Goal: Task Accomplishment & Management: Use online tool/utility

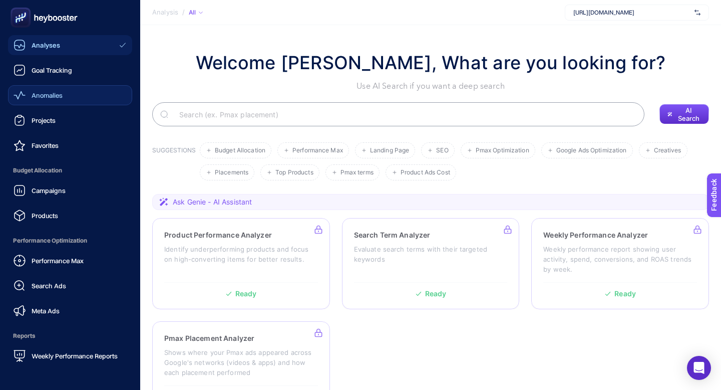
click at [52, 93] on span "Anomalies" at bounding box center [47, 95] width 31 height 8
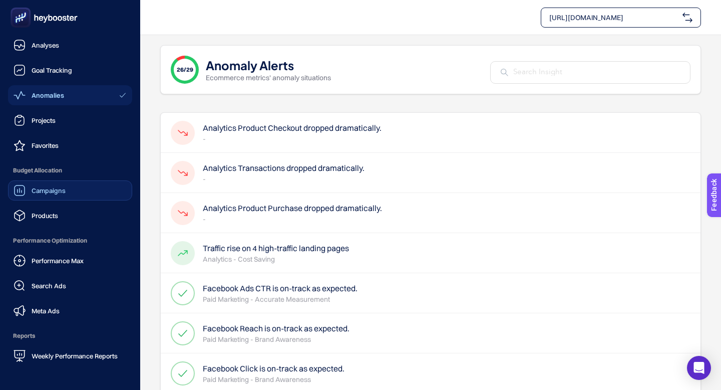
click at [43, 192] on span "Campaigns" at bounding box center [49, 190] width 34 height 8
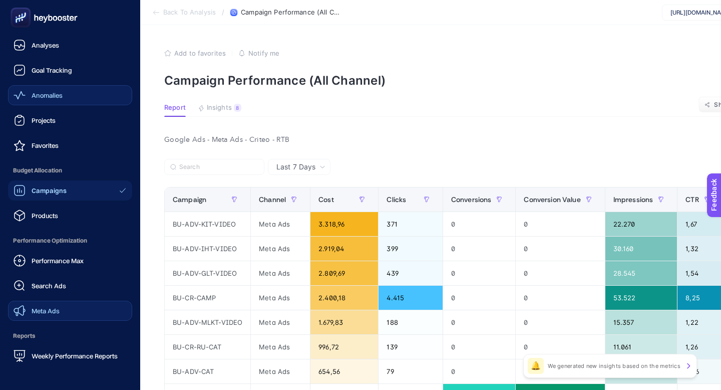
click at [42, 302] on link "Meta Ads" at bounding box center [70, 311] width 124 height 20
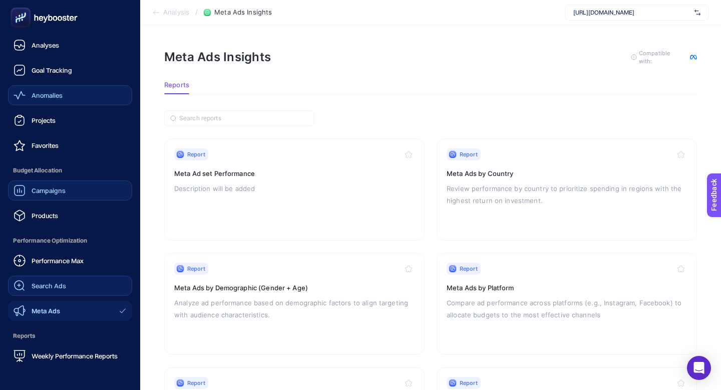
click at [32, 283] on span "Search Ads" at bounding box center [49, 286] width 35 height 8
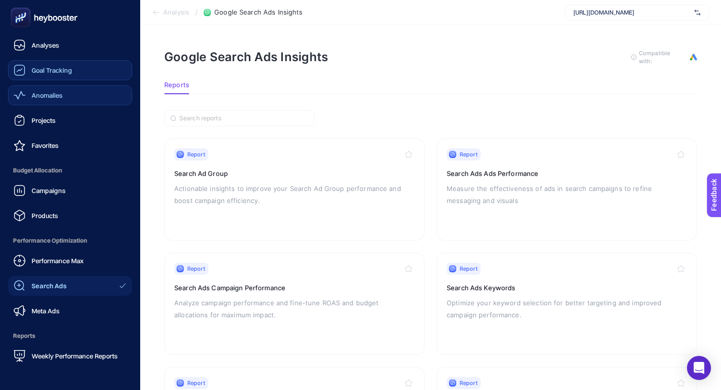
click at [72, 71] on span "Goal Tracking" at bounding box center [52, 70] width 41 height 8
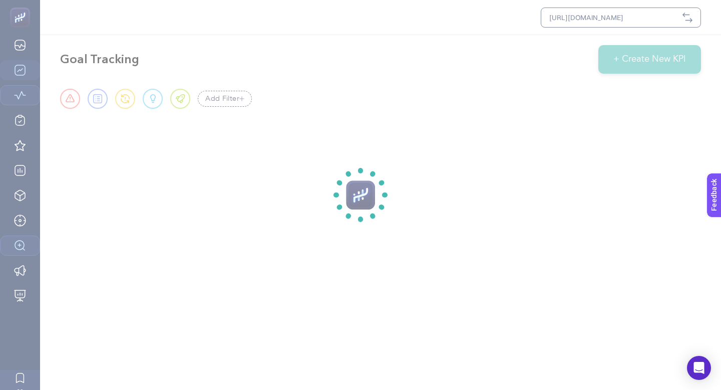
click at [588, 16] on section at bounding box center [360, 195] width 721 height 390
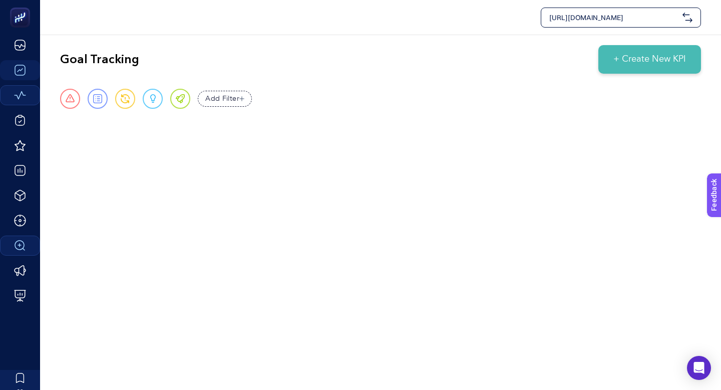
click at [572, 16] on span "[URL][DOMAIN_NAME]" at bounding box center [614, 18] width 129 height 10
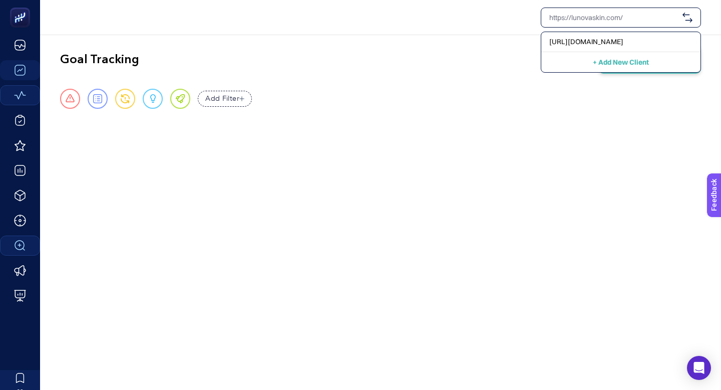
click at [349, 56] on div "Goal Tracking + Create New KPI" at bounding box center [380, 59] width 641 height 29
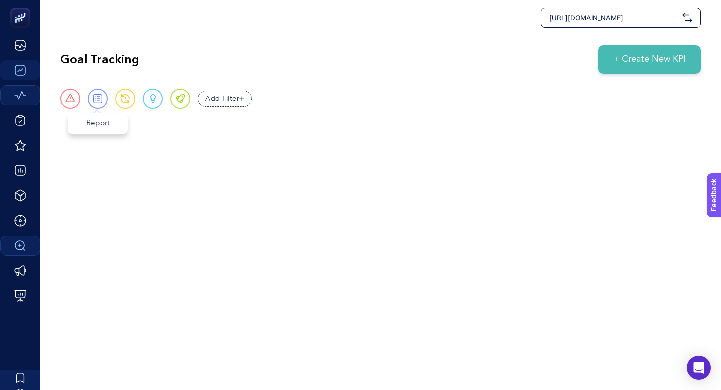
click at [99, 104] on div "Report" at bounding box center [98, 99] width 20 height 20
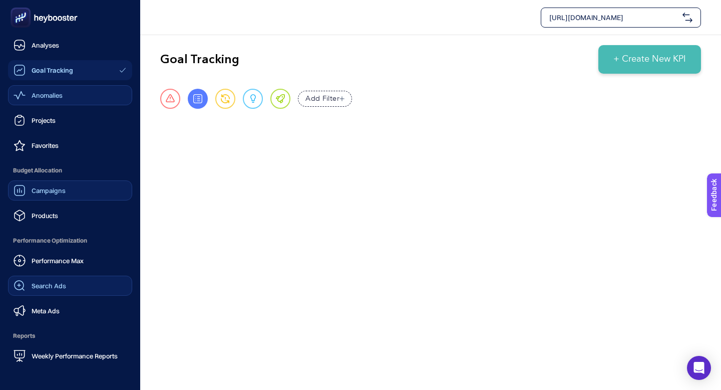
click at [43, 194] on span "Campaigns" at bounding box center [49, 190] width 34 height 8
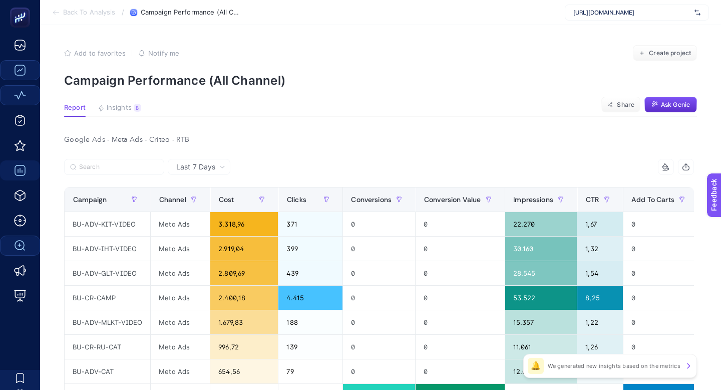
click at [191, 161] on div "Last 7 Days" at bounding box center [199, 167] width 63 height 16
click at [204, 206] on li "Last 30 Days" at bounding box center [199, 206] width 57 height 18
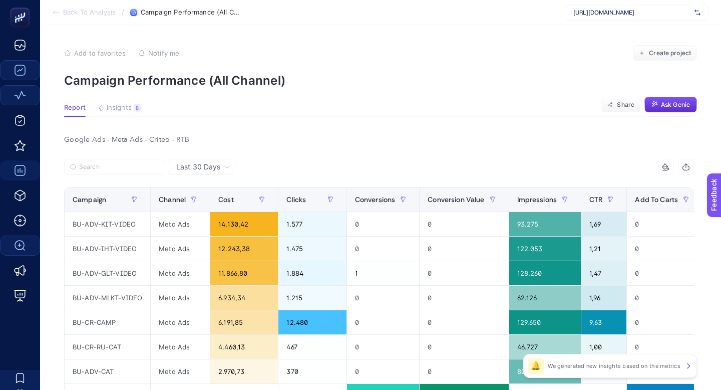
click at [208, 181] on div "14 items selected Campaign Channel Cost Clicks Conversions Conversion Value Imp…" at bounding box center [379, 309] width 630 height 301
click at [213, 172] on div "Last 30 Days" at bounding box center [202, 167] width 68 height 16
click at [263, 139] on div "Google Ads - Meta Ads - Criteo - RTB" at bounding box center [379, 140] width 646 height 14
click at [130, 141] on div "Google Ads - Meta Ads - Criteo - RTB" at bounding box center [379, 140] width 646 height 14
click at [58, 136] on div "Google Ads - Meta Ads - Criteo - RTB" at bounding box center [379, 140] width 646 height 14
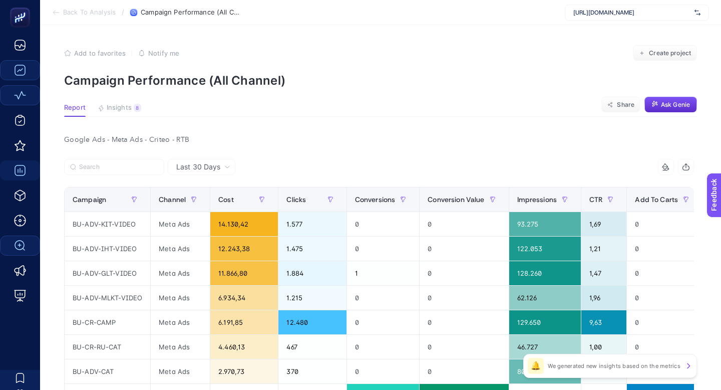
click at [186, 139] on div "Google Ads - Meta Ads - Criteo - RTB" at bounding box center [379, 140] width 646 height 14
click at [105, 104] on button "Insights 8 We generated new insights based on the metrics" at bounding box center [120, 110] width 44 height 13
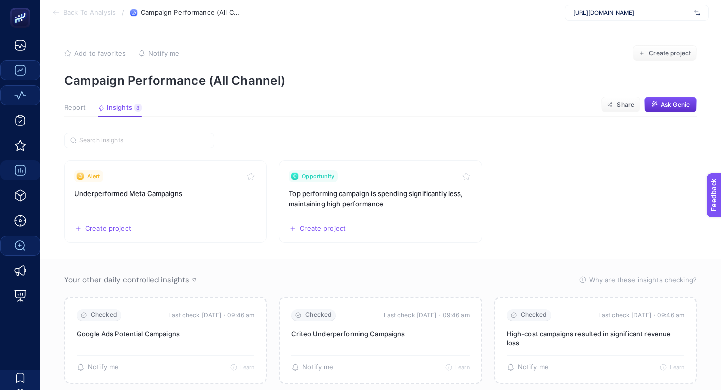
click at [67, 106] on span "Report" at bounding box center [75, 108] width 22 height 8
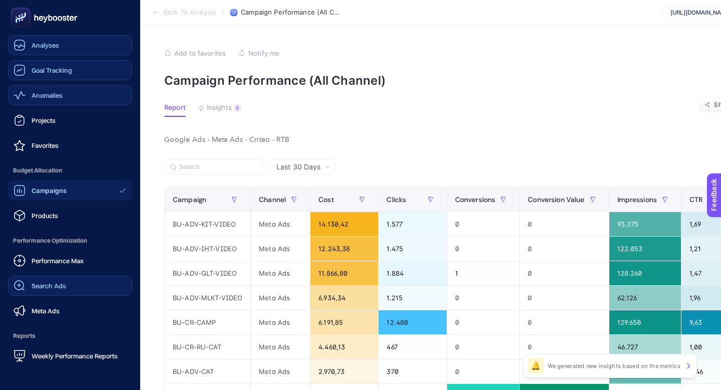
click at [30, 47] on div "Analyses" at bounding box center [37, 45] width 46 height 12
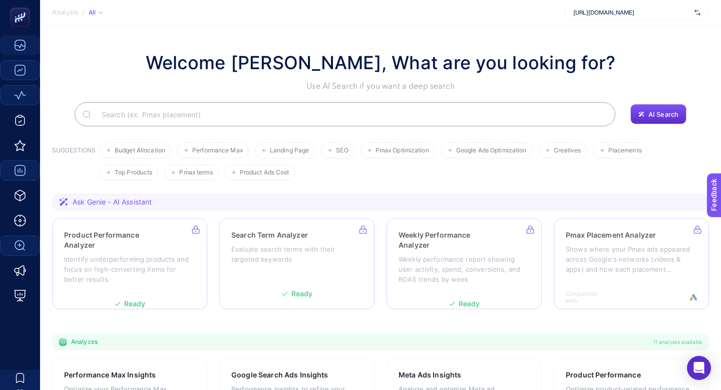
click at [92, 9] on div "All" at bounding box center [96, 13] width 14 height 8
click at [105, 41] on span "Active" at bounding box center [105, 43] width 21 height 8
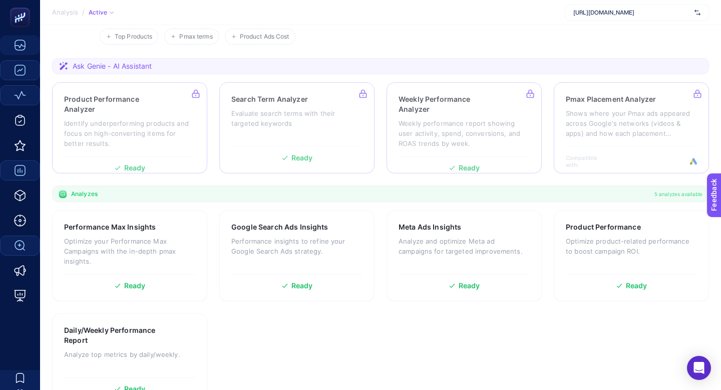
scroll to position [162, 0]
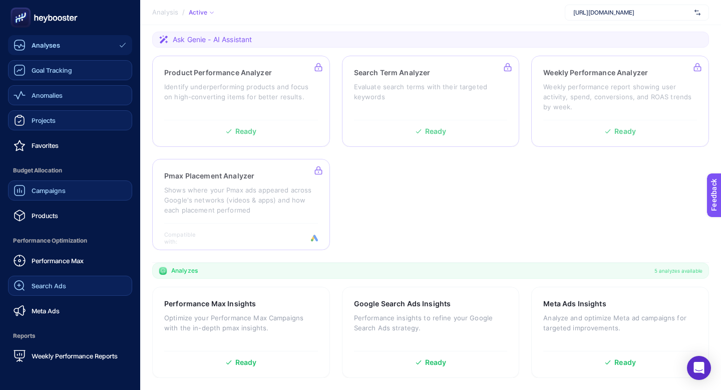
click at [51, 117] on span "Projects" at bounding box center [44, 120] width 24 height 8
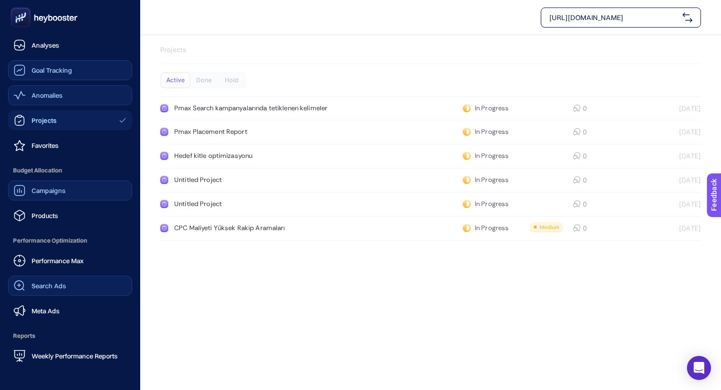
click at [46, 186] on span "Campaigns" at bounding box center [49, 190] width 34 height 8
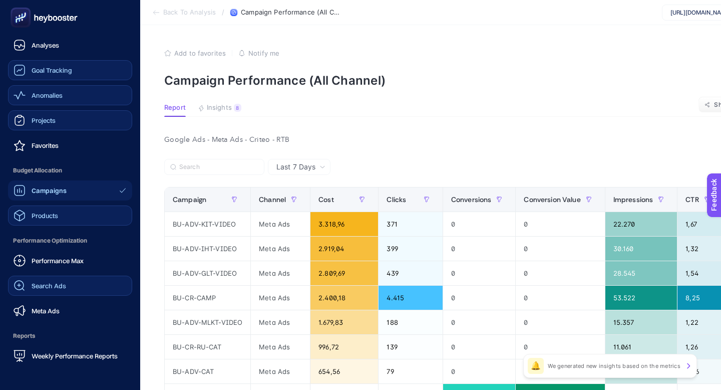
click at [38, 208] on link "Products" at bounding box center [70, 215] width 124 height 20
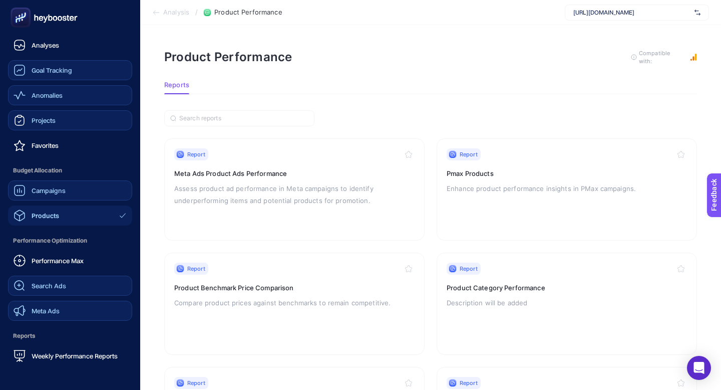
click at [41, 304] on link "Meta Ads" at bounding box center [70, 311] width 124 height 20
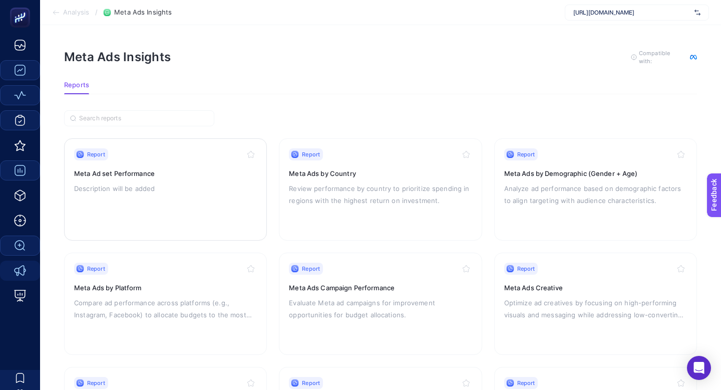
click at [135, 173] on h3 "Meta Ad set Performance" at bounding box center [165, 173] width 183 height 10
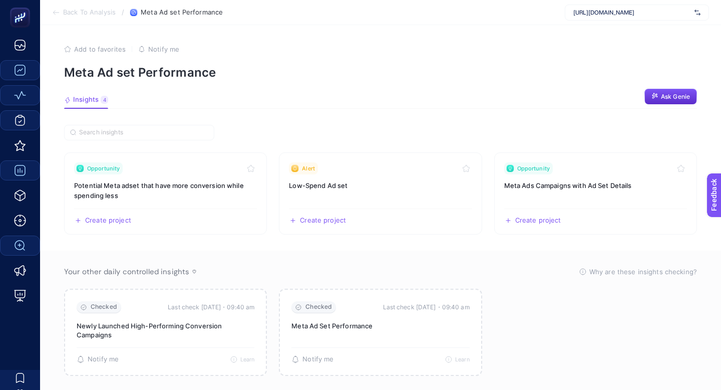
click at [396, 113] on article "Add to favorites false Notify me Meta Ad set Performance Insights 4 We generate…" at bounding box center [380, 214] width 681 height 379
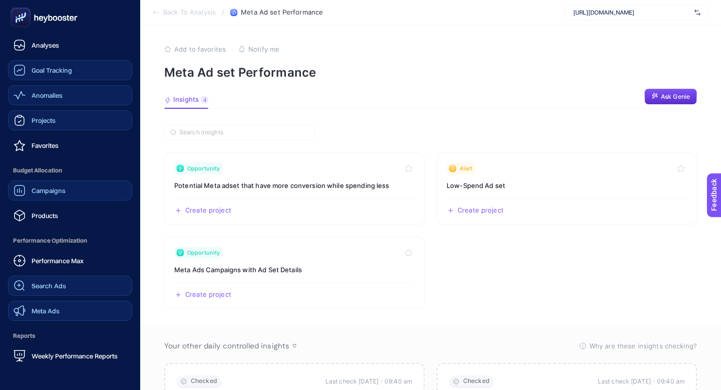
click at [34, 307] on span "Meta Ads" at bounding box center [46, 311] width 28 height 8
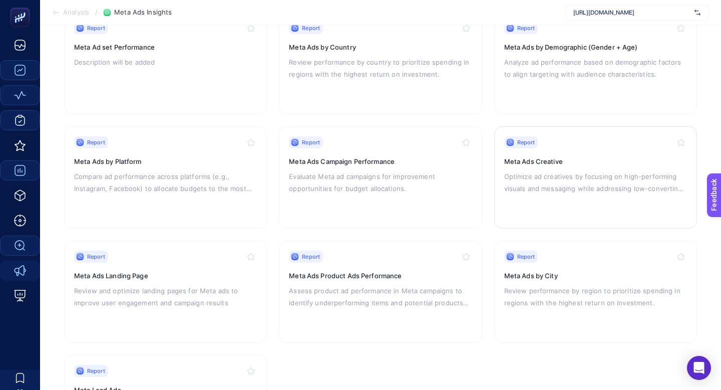
click at [548, 150] on div "Report Meta Ads Creative Optimize ad creatives by focusing on high-performing v…" at bounding box center [595, 177] width 183 height 82
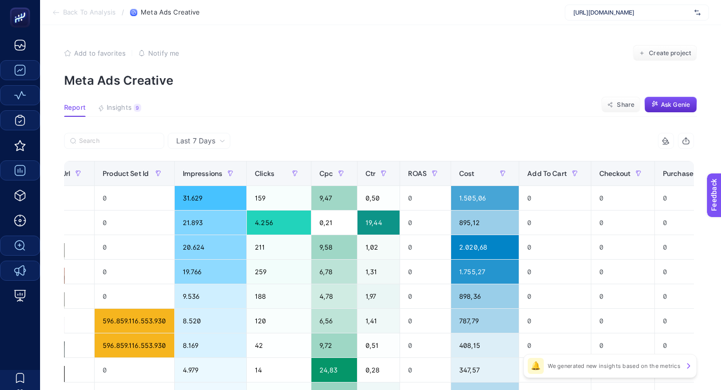
scroll to position [0, 515]
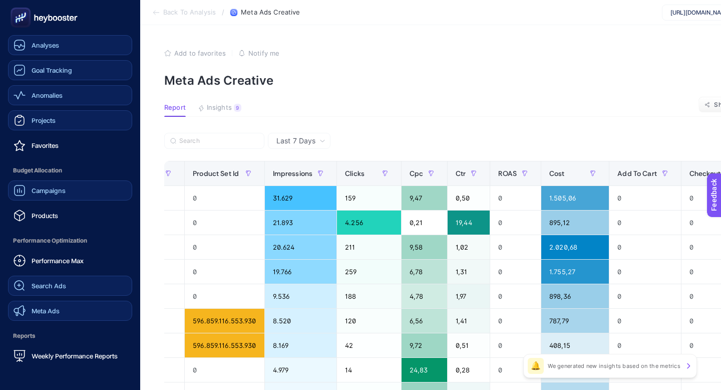
click at [63, 48] on link "Analyses" at bounding box center [70, 45] width 124 height 20
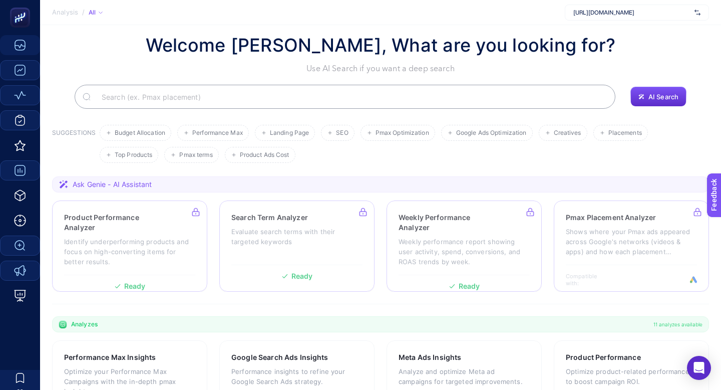
scroll to position [11, 0]
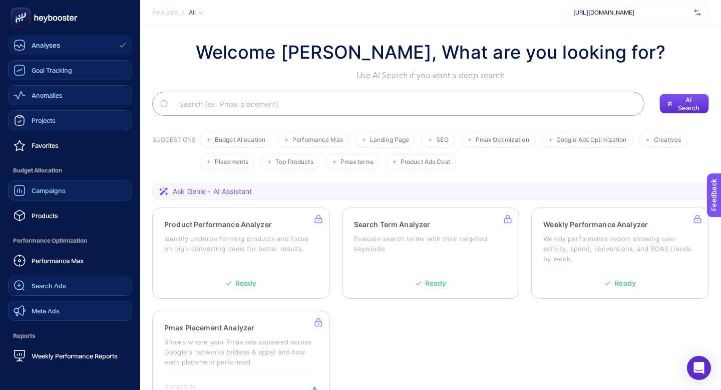
click at [63, 79] on link "Goal Tracking" at bounding box center [70, 70] width 124 height 20
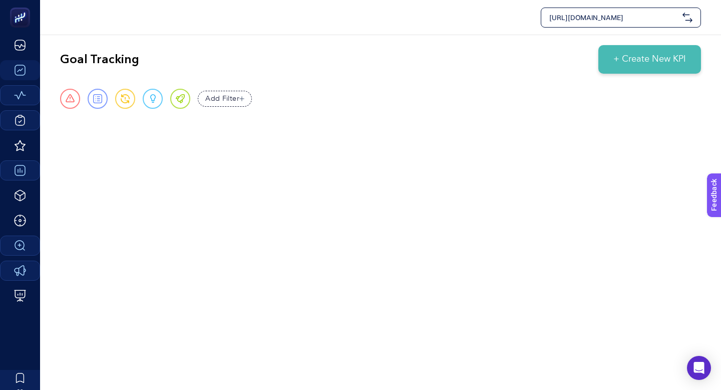
click at [621, 54] on span "+ Create New KPI" at bounding box center [650, 60] width 73 height 14
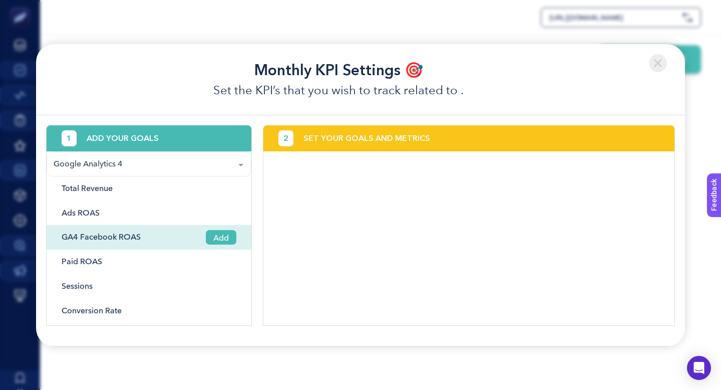
scroll to position [10, 0]
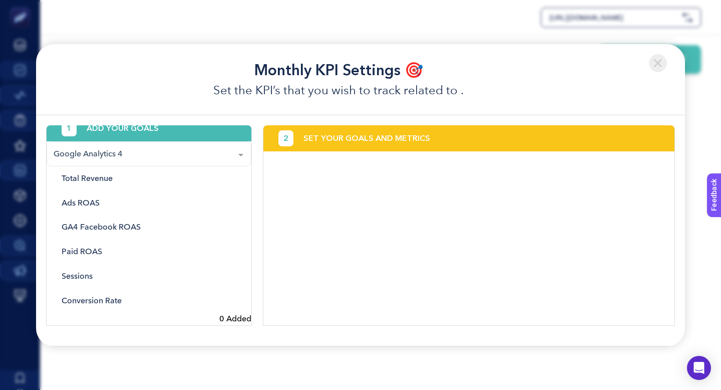
click at [231, 157] on div at bounding box center [241, 154] width 20 height 25
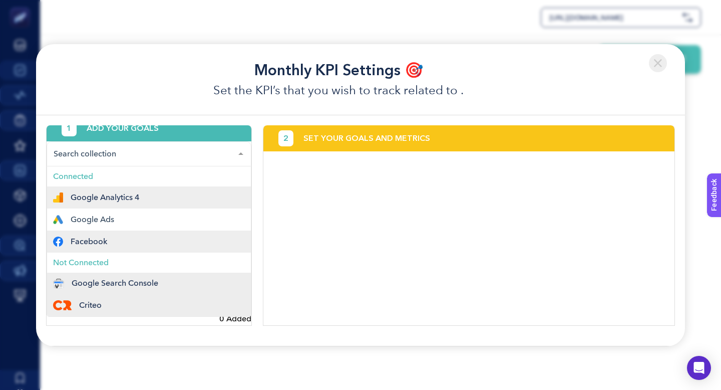
click at [122, 243] on div "Facebook" at bounding box center [149, 241] width 192 height 10
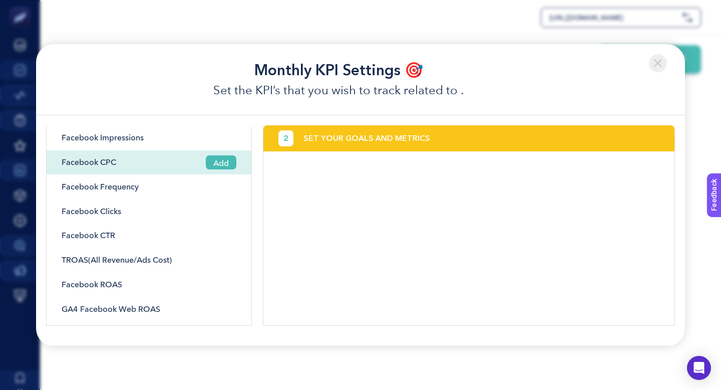
scroll to position [125, 0]
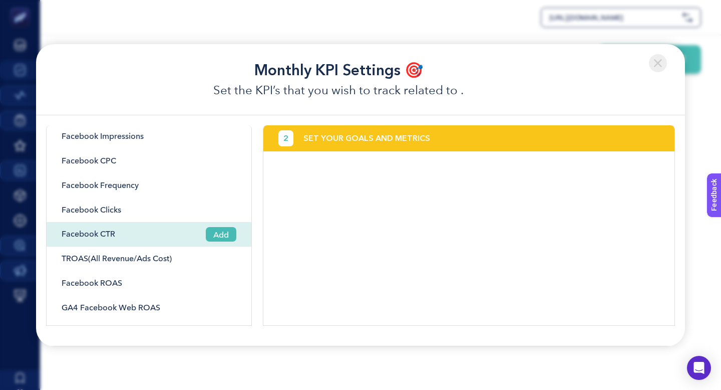
click at [219, 233] on span "Add" at bounding box center [221, 234] width 31 height 15
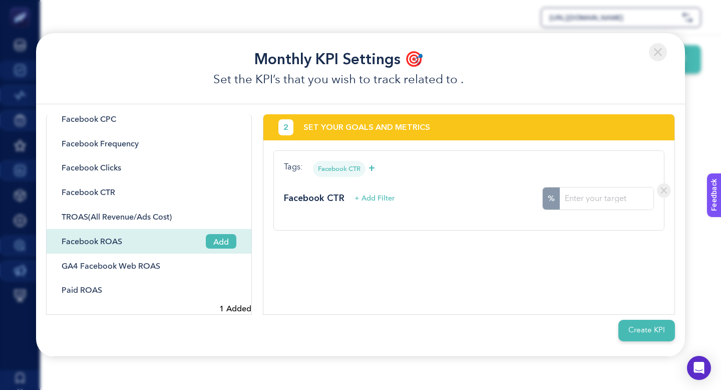
scroll to position [0, 0]
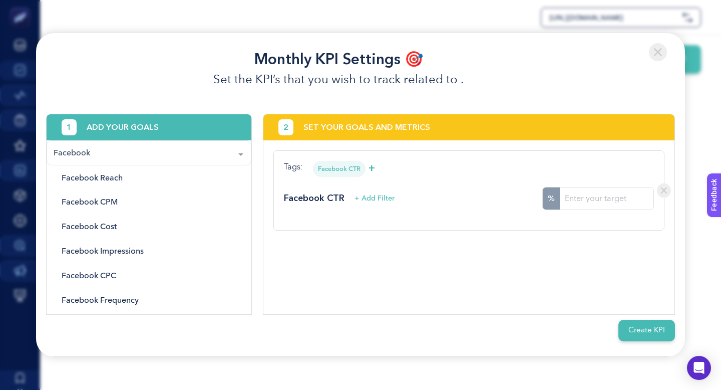
click at [16, 274] on section "Monthly KPI Settings 🎯 Set the KPI’s that you wish to track related to . 1 ADD …" at bounding box center [360, 195] width 721 height 390
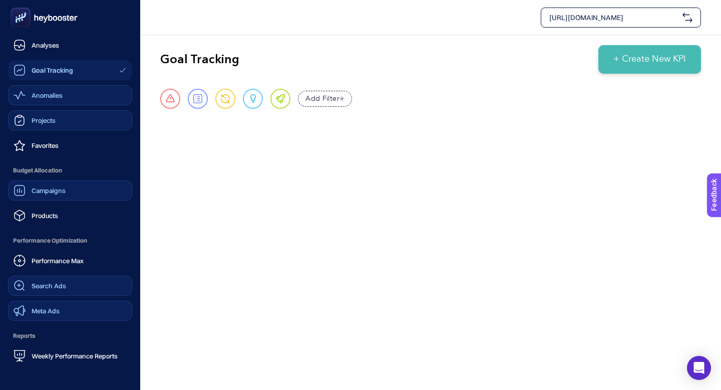
click at [32, 309] on span "Meta Ads" at bounding box center [46, 311] width 28 height 8
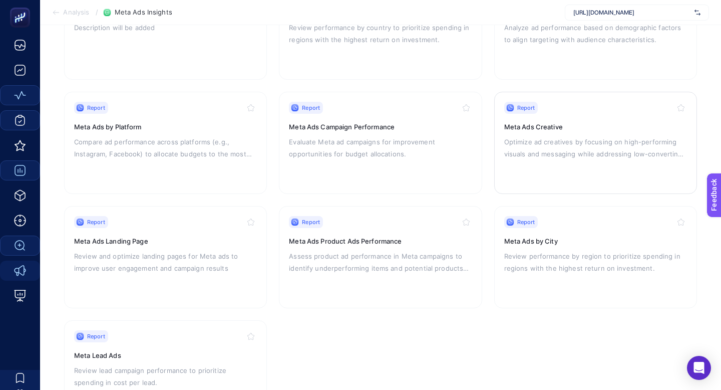
click at [558, 136] on p "Optimize ad creatives by focusing on high-performing visuals and messaging whil…" at bounding box center [595, 148] width 183 height 24
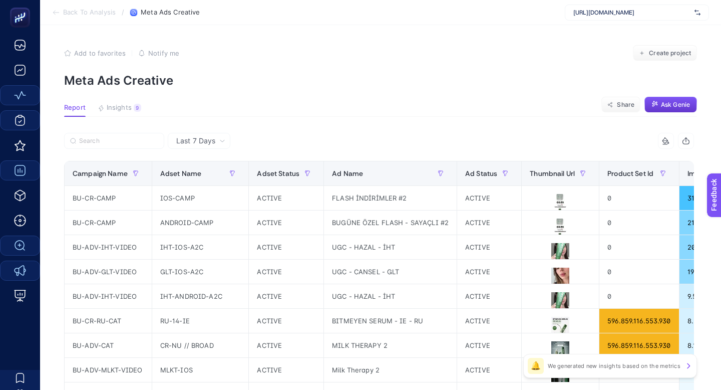
click at [670, 106] on span "Ask Genie" at bounding box center [675, 105] width 29 height 8
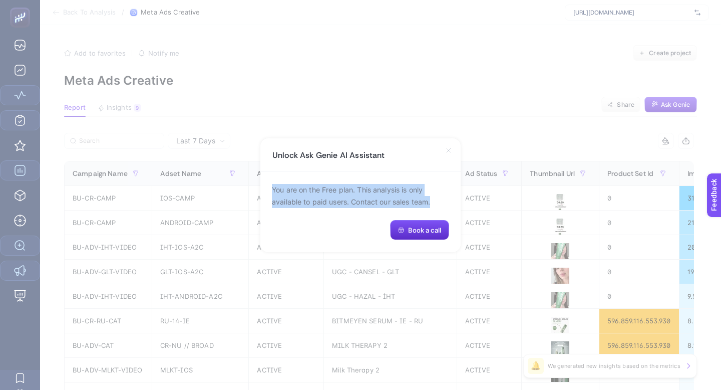
drag, startPoint x: 271, startPoint y: 190, endPoint x: 450, endPoint y: 198, distance: 179.5
click at [450, 198] on div "You are on the Free plan. This analysis is only available to paid users. Contac…" at bounding box center [360, 212] width 200 height 80
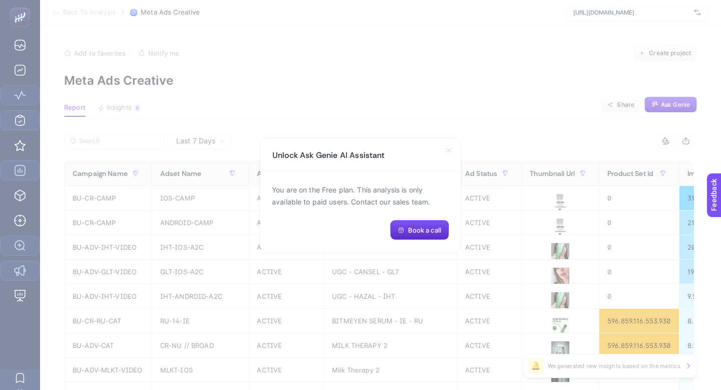
click at [448, 151] on icon at bounding box center [449, 150] width 8 height 8
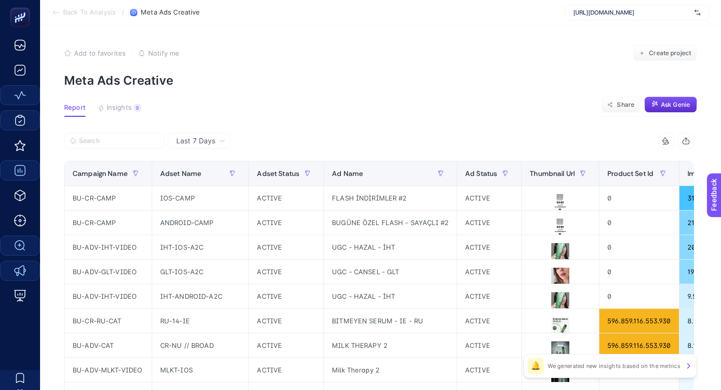
click at [437, 142] on div "13 items selected" at bounding box center [536, 141] width 315 height 16
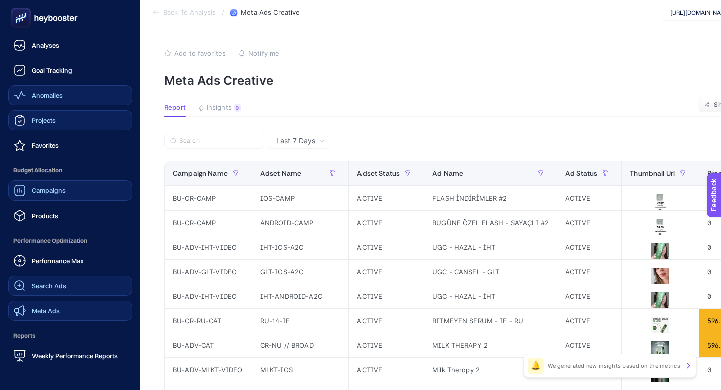
click at [59, 75] on div "Goal Tracking" at bounding box center [43, 70] width 59 height 12
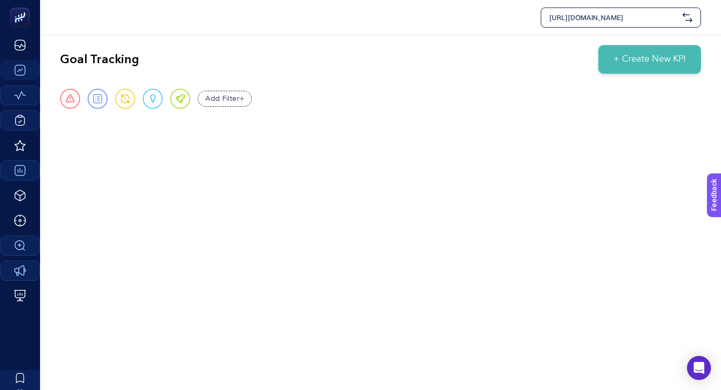
click at [346, 93] on div "Urgent Report Warning Opportunity Perfect Add Filter" at bounding box center [380, 99] width 641 height 20
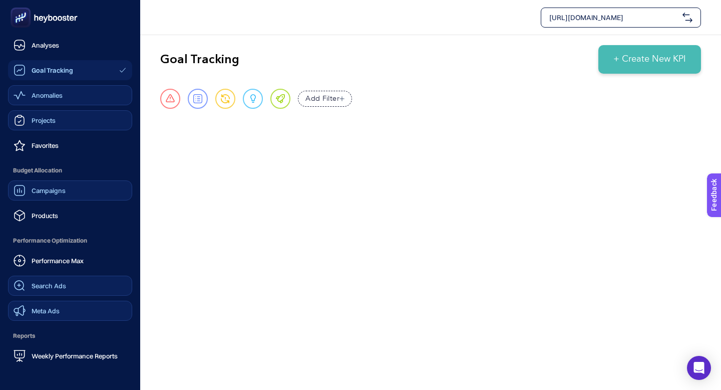
click at [35, 94] on span "Anomalies" at bounding box center [47, 95] width 31 height 8
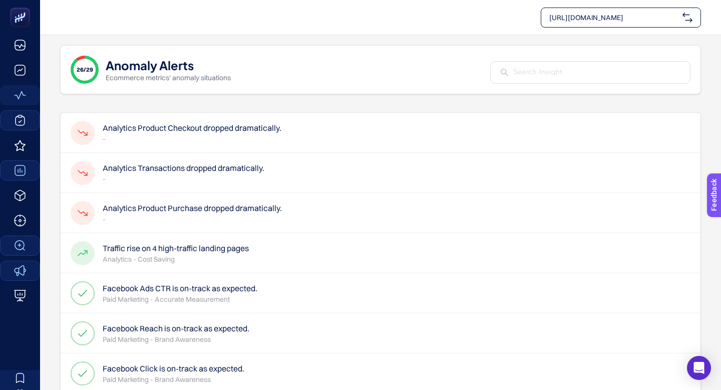
click at [244, 58] on div "26/29 Anomaly Alerts Ecommerce metrics' anomaly situations" at bounding box center [380, 69] width 641 height 49
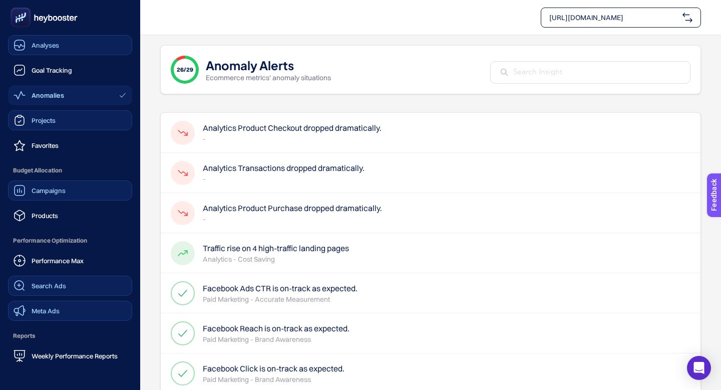
click at [37, 44] on span "Analyses" at bounding box center [46, 45] width 28 height 8
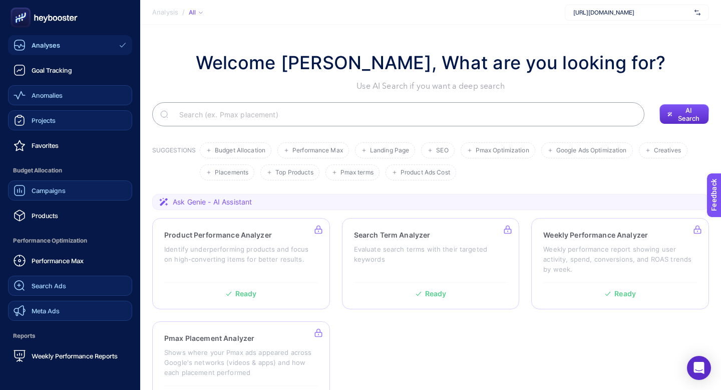
scroll to position [11, 0]
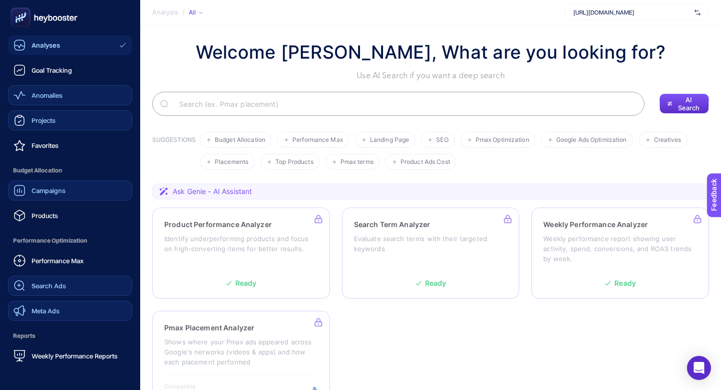
click at [48, 197] on link "Campaigns" at bounding box center [70, 190] width 124 height 20
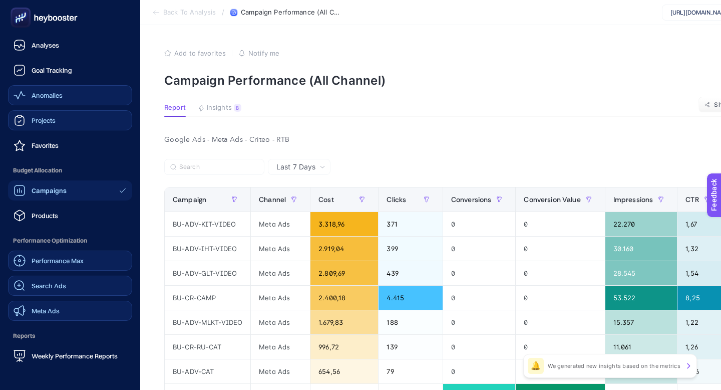
click at [49, 259] on span "Performance Max" at bounding box center [58, 260] width 52 height 8
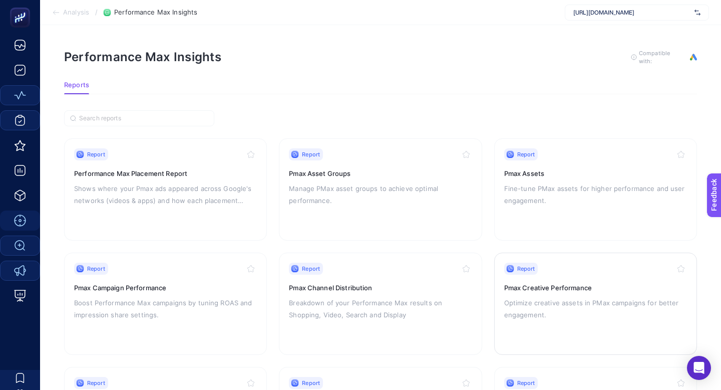
click at [543, 314] on p "Optimize creative assets in PMax campaigns for better engagement." at bounding box center [595, 309] width 183 height 24
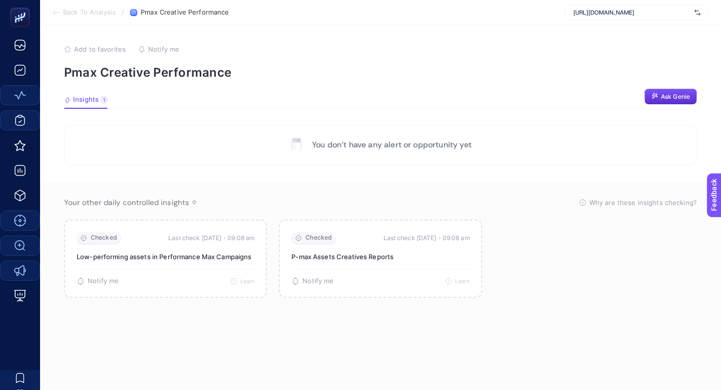
click at [406, 88] on article "Add to favorites false Notify me Pmax Creative Performance Insights 1 We genera…" at bounding box center [380, 207] width 681 height 365
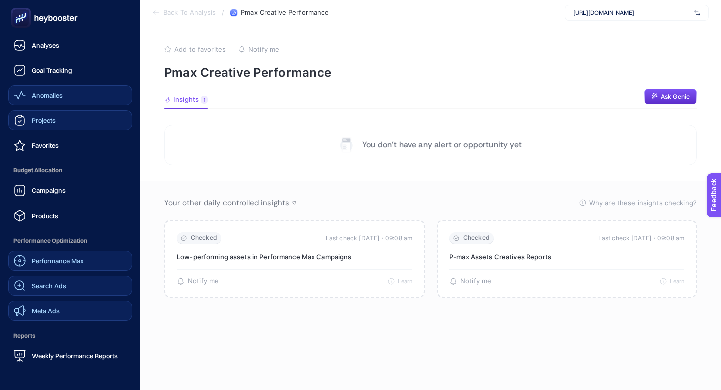
click at [49, 301] on link "Meta Ads" at bounding box center [70, 311] width 124 height 20
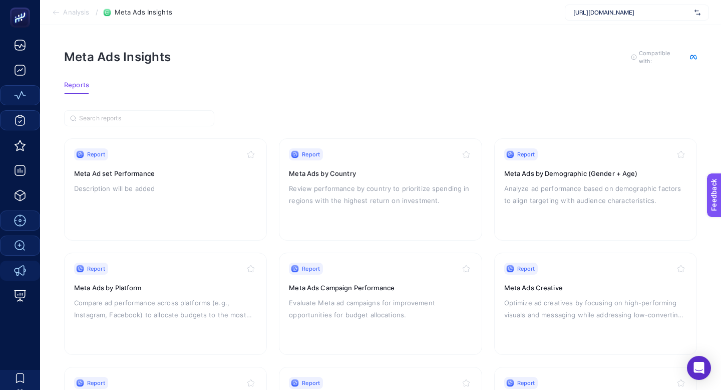
click at [476, 74] on section "Meta Ads Insights To get quality results from this analysis, we recommend that …" at bounding box center [380, 65] width 633 height 32
click at [417, 58] on div "Meta Ads Insights To get quality results from this analysis, we recommend that …" at bounding box center [380, 57] width 633 height 16
click at [387, 121] on section "Report Meta Ad set Performance Description will be added Report Meta Ads by Cou…" at bounding box center [380, 346] width 633 height 473
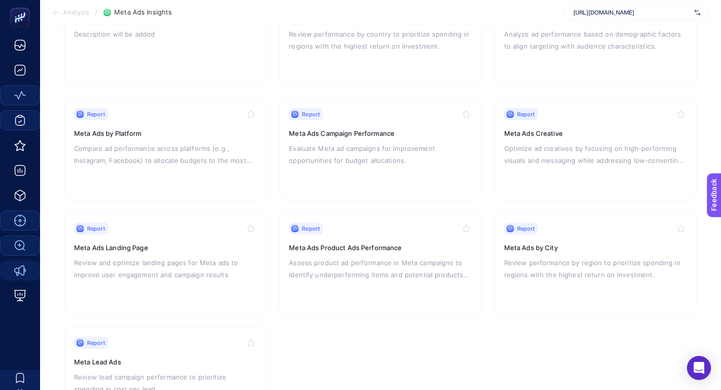
scroll to position [216, 0]
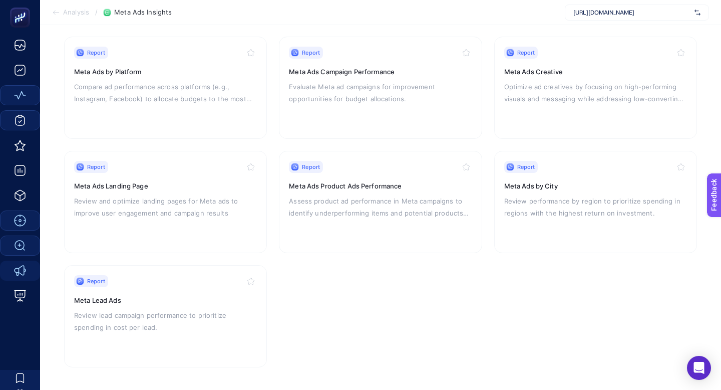
click at [376, 293] on section "Report Meta Ad set Performance Description will be added Report Meta Ads by Cou…" at bounding box center [380, 144] width 633 height 445
click at [402, 267] on section "Report Meta Ad set Performance Description will be added Report Meta Ads by Cou…" at bounding box center [380, 144] width 633 height 445
